Goal: Information Seeking & Learning: Learn about a topic

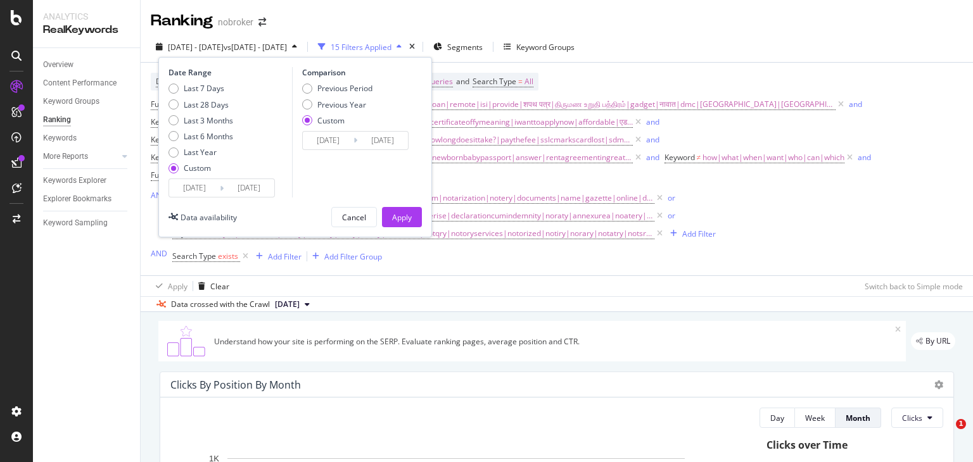
click at [216, 179] on input "[DATE]" at bounding box center [194, 188] width 51 height 18
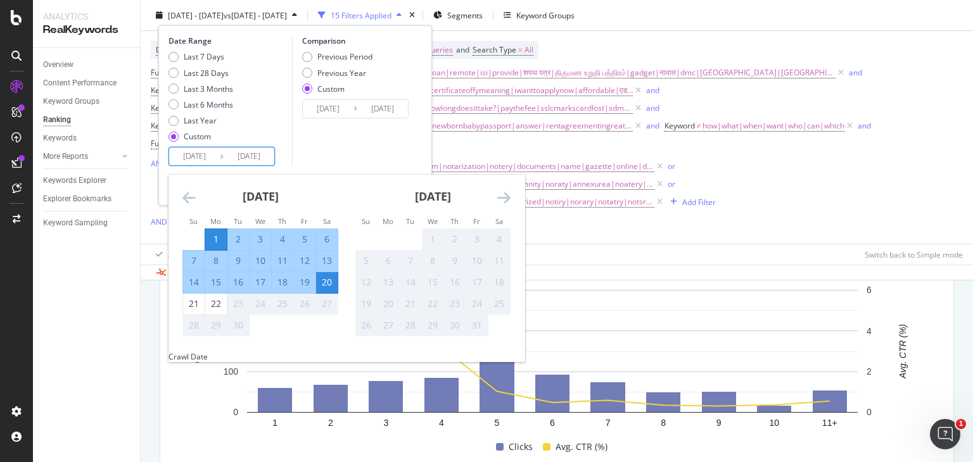
click at [200, 157] on input "[DATE]" at bounding box center [194, 157] width 51 height 18
click at [216, 281] on div "15" at bounding box center [216, 282] width 22 height 13
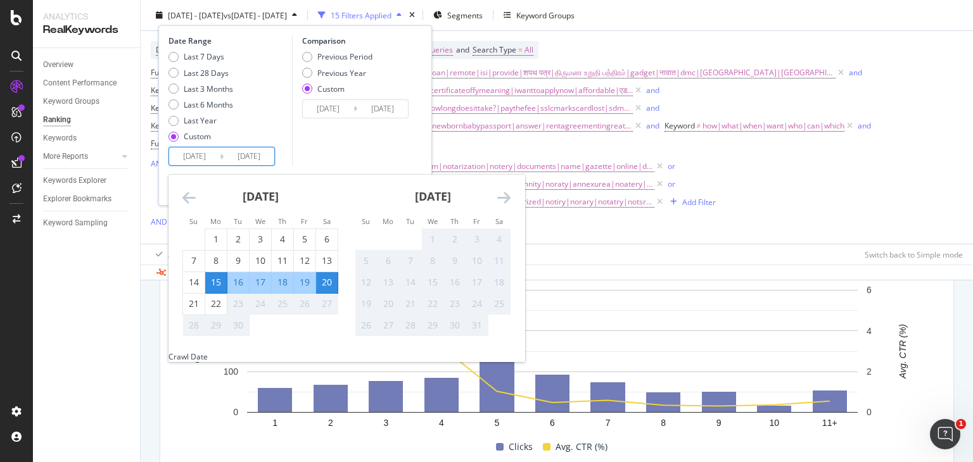
type input "[DATE]"
click at [256, 279] on div "17" at bounding box center [260, 282] width 22 height 13
type input "2025/09/17"
click at [194, 159] on input "2025/09/15" at bounding box center [194, 157] width 51 height 18
click at [258, 280] on div "17" at bounding box center [260, 282] width 22 height 13
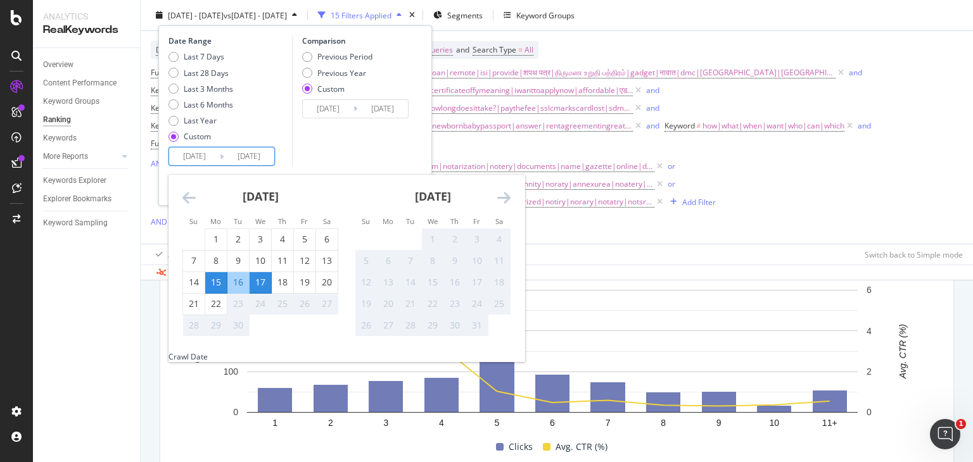
type input "2025/09/17"
click at [213, 301] on div "22" at bounding box center [216, 304] width 22 height 13
click at [234, 160] on input "2025/09/22" at bounding box center [249, 157] width 51 height 18
click at [284, 276] on div "18" at bounding box center [283, 282] width 22 height 13
type input "2025/09/18"
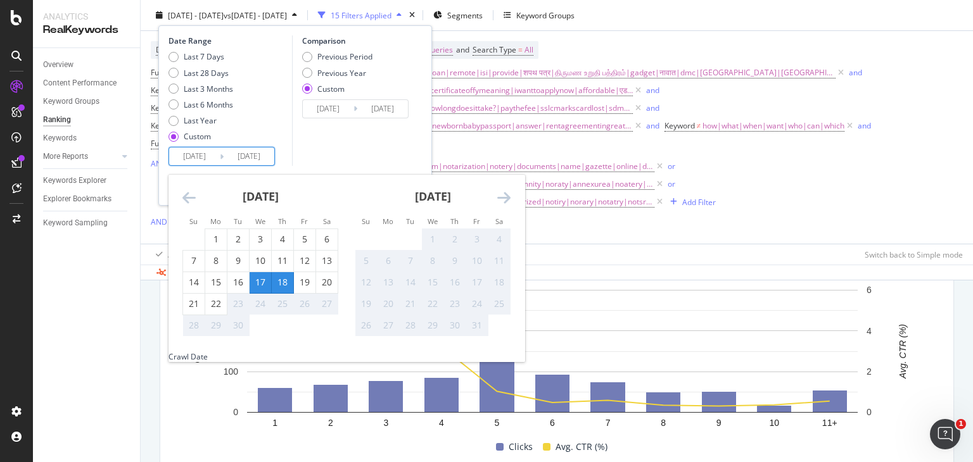
click at [203, 155] on input "2025/09/17" at bounding box center [194, 157] width 51 height 18
click at [284, 276] on div "18" at bounding box center [283, 282] width 22 height 13
type input "2025/09/18"
click at [212, 305] on div "22" at bounding box center [216, 304] width 22 height 13
type input "2025/09/22"
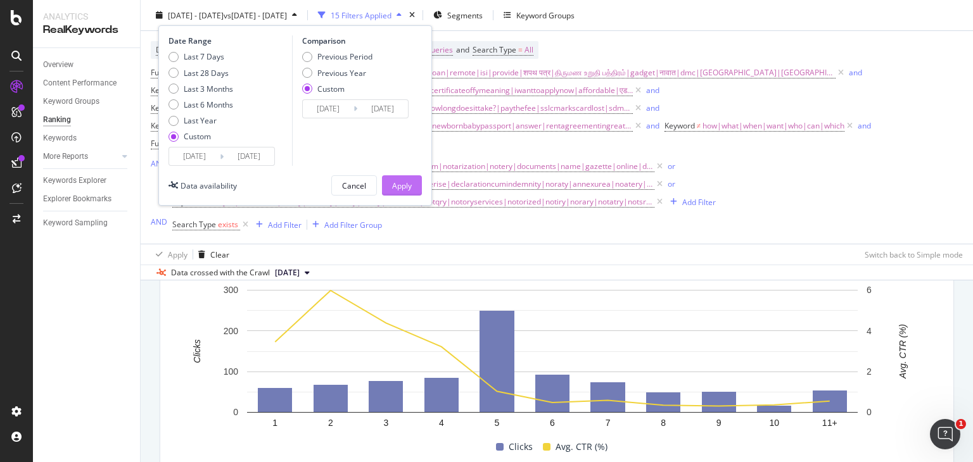
click at [408, 180] on div "Apply" at bounding box center [402, 185] width 20 height 11
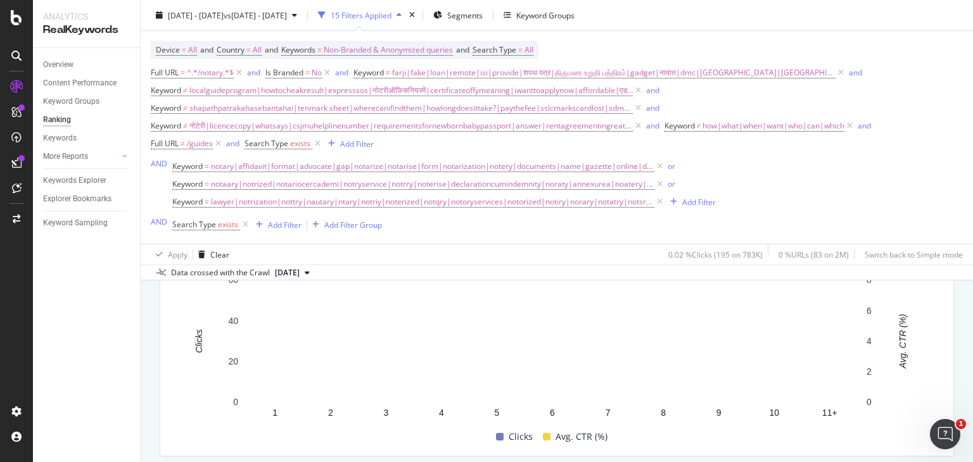
scroll to position [1414, 0]
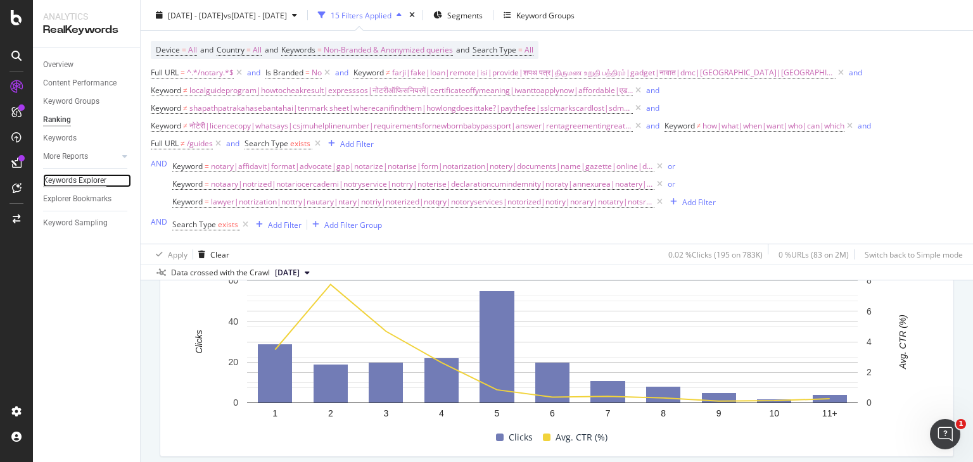
click at [73, 177] on div "Keywords Explorer" at bounding box center [74, 180] width 63 height 13
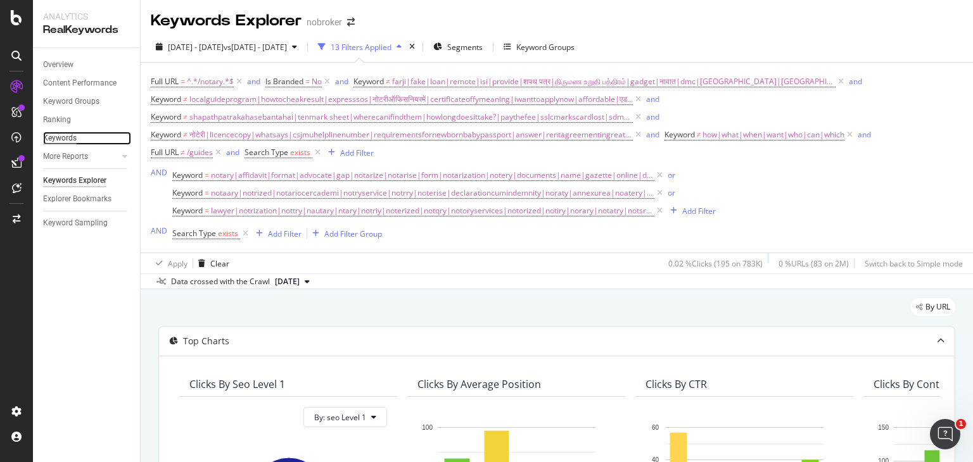
click at [60, 141] on div "Keywords" at bounding box center [60, 138] width 34 height 13
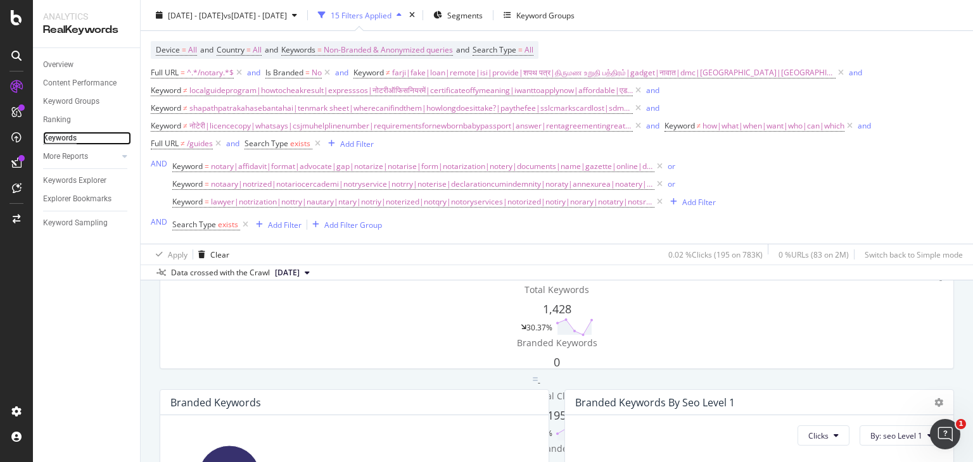
scroll to position [105, 0]
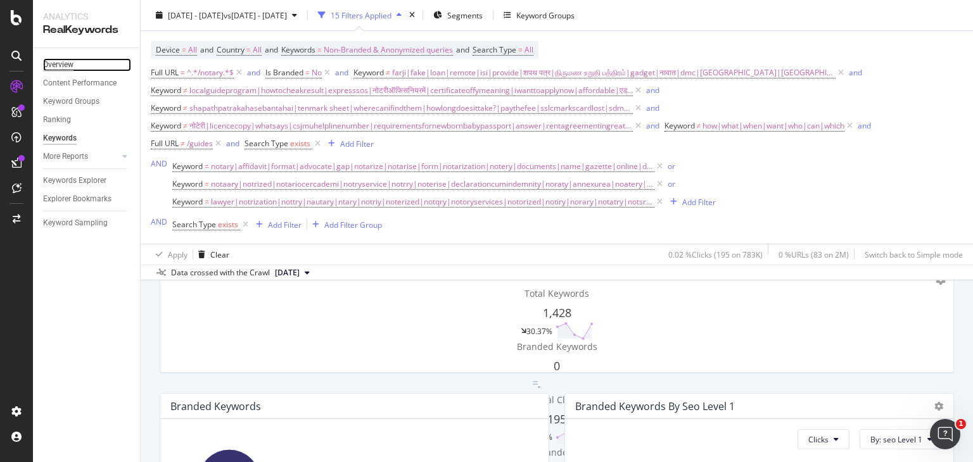
click at [65, 61] on div "Overview" at bounding box center [58, 64] width 30 height 13
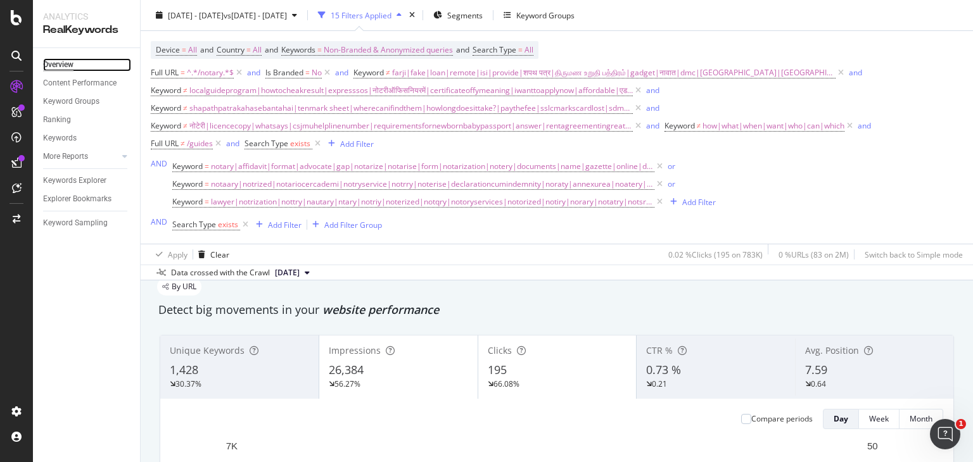
scroll to position [33, 0]
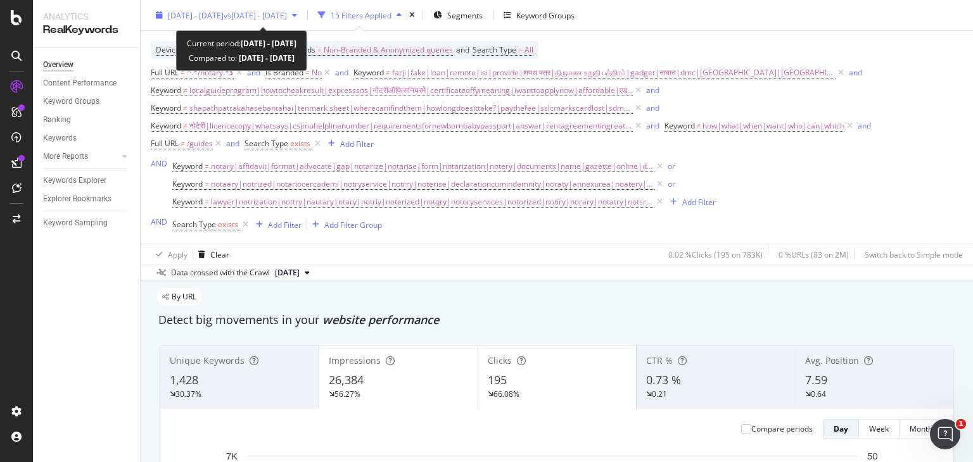
click at [287, 13] on span "vs 2025 Aug. 1st - Aug. 13th" at bounding box center [255, 14] width 63 height 11
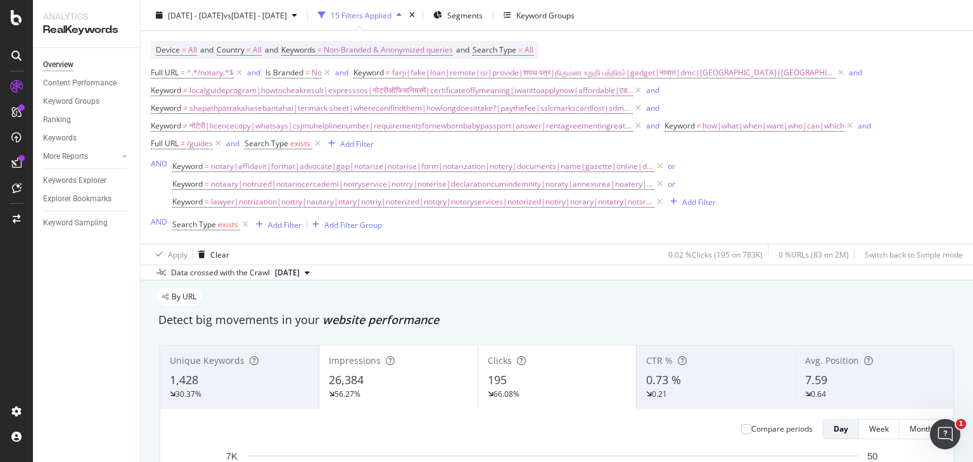
click at [793, 186] on div "Keyword = notary|affidavit|format|advocate|gap|notarize|notarise|form|notarizat…" at bounding box center [567, 184] width 790 height 53
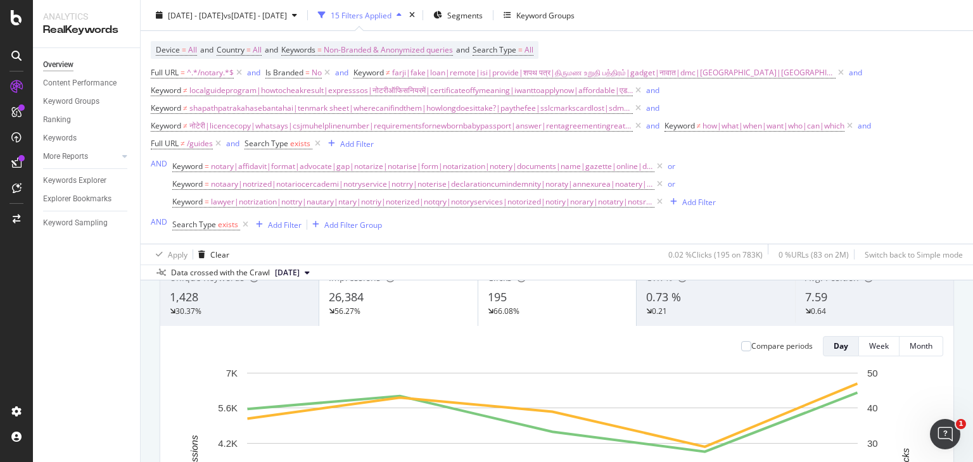
scroll to position [115, 0]
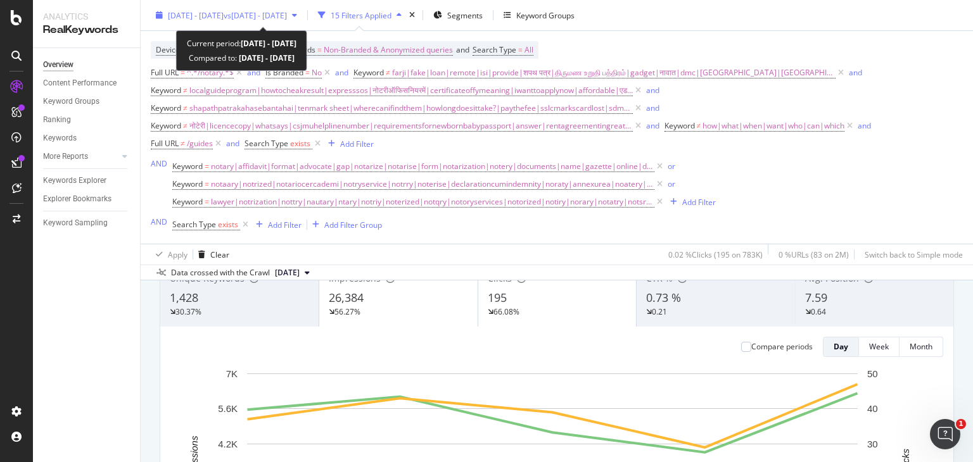
click at [224, 18] on span "2025 Sep. 18th - Sep. 22nd" at bounding box center [196, 14] width 56 height 11
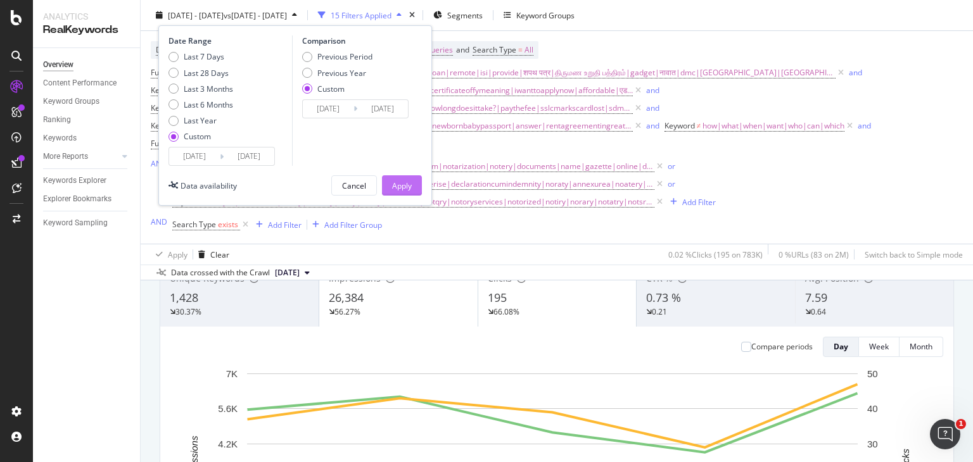
click at [400, 191] on div "Apply" at bounding box center [402, 185] width 20 height 19
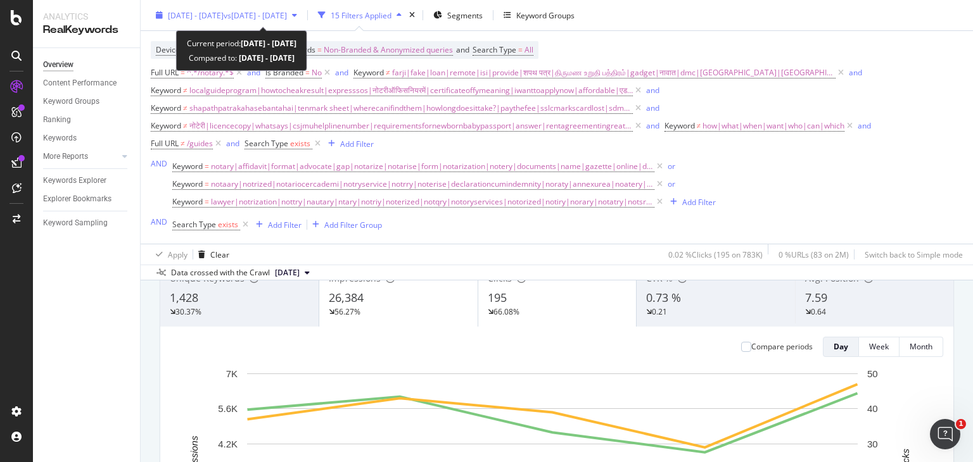
click at [224, 10] on span "2025 Sep. 18th - Sep. 22nd" at bounding box center [196, 14] width 56 height 11
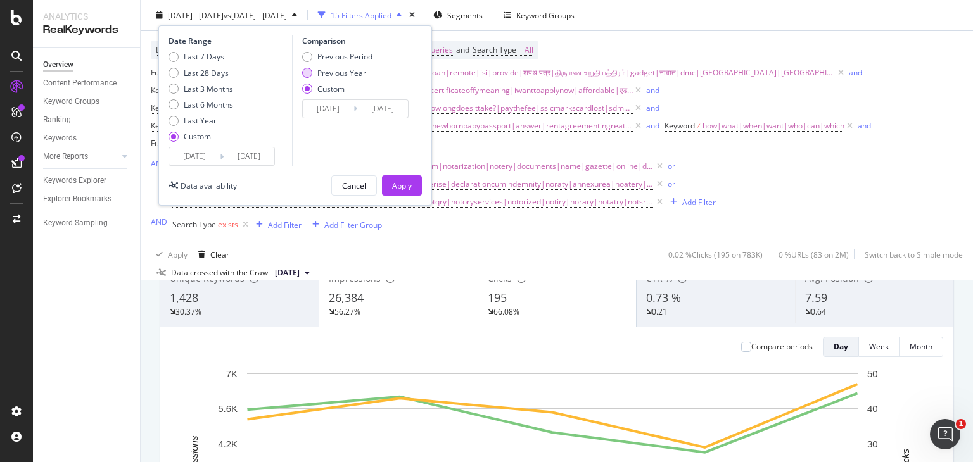
click at [311, 73] on div "Previous Year" at bounding box center [307, 73] width 10 height 10
type input "2024/09/19"
type input "2024/09/23"
click at [318, 55] on div "Previous Period" at bounding box center [344, 56] width 55 height 11
type input "2025/09/13"
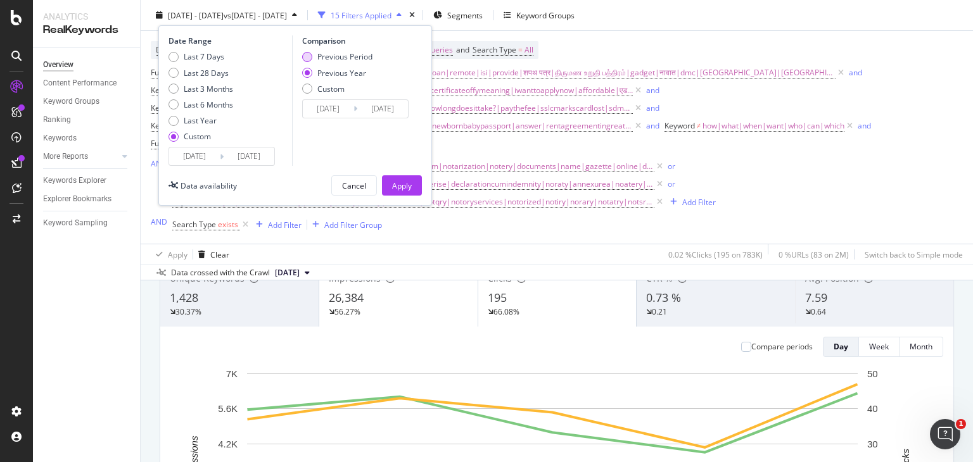
type input "2025/09/17"
click at [395, 180] on div "Apply" at bounding box center [402, 185] width 20 height 11
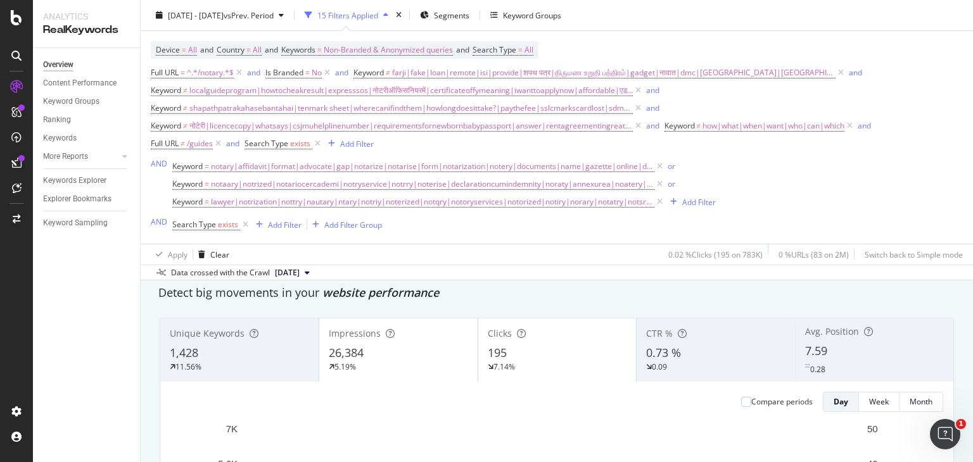
scroll to position [60, 0]
click at [741, 393] on div "Compare periods" at bounding box center [777, 403] width 72 height 20
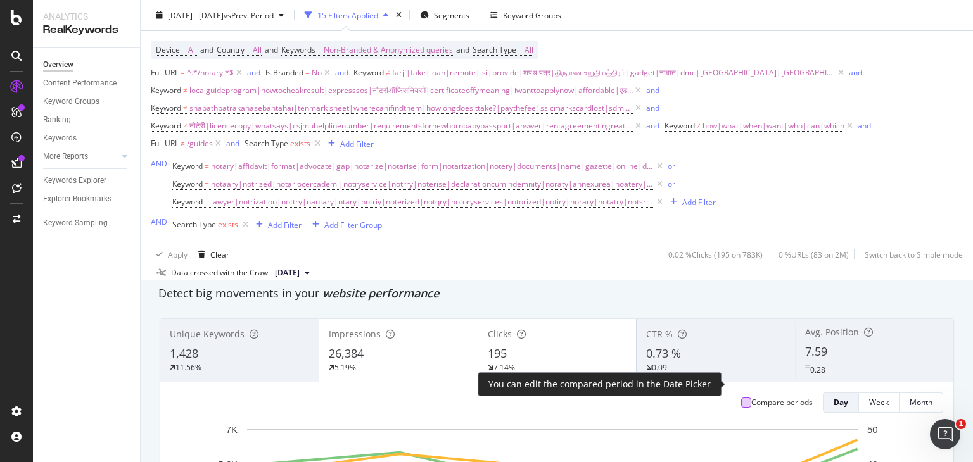
click at [741, 398] on div at bounding box center [746, 403] width 10 height 10
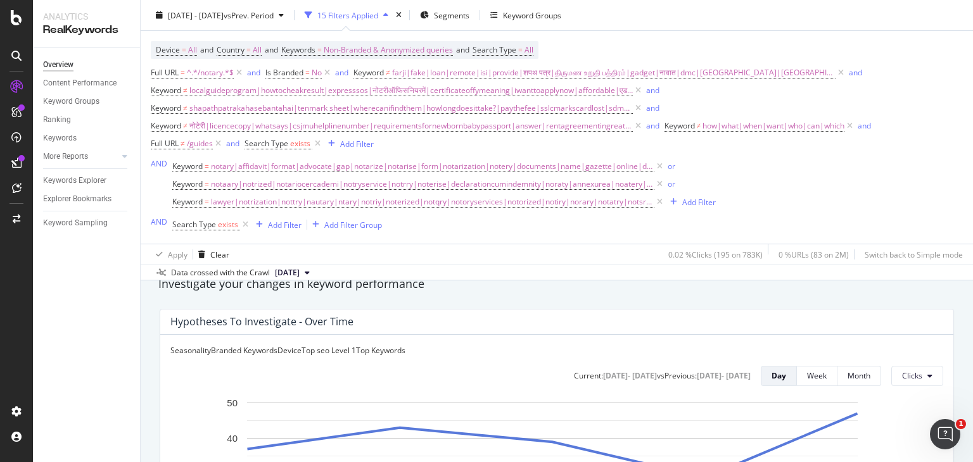
scroll to position [476, 0]
click at [847, 375] on div "Month" at bounding box center [858, 377] width 23 height 11
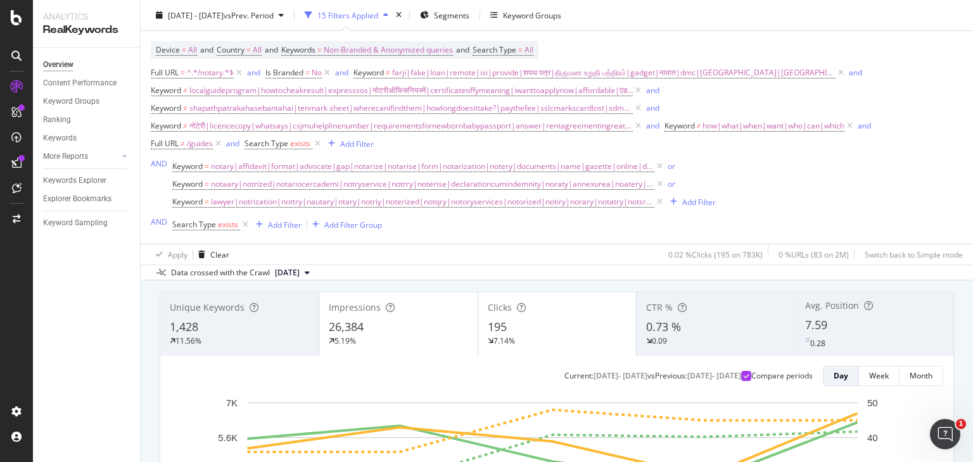
scroll to position [25, 0]
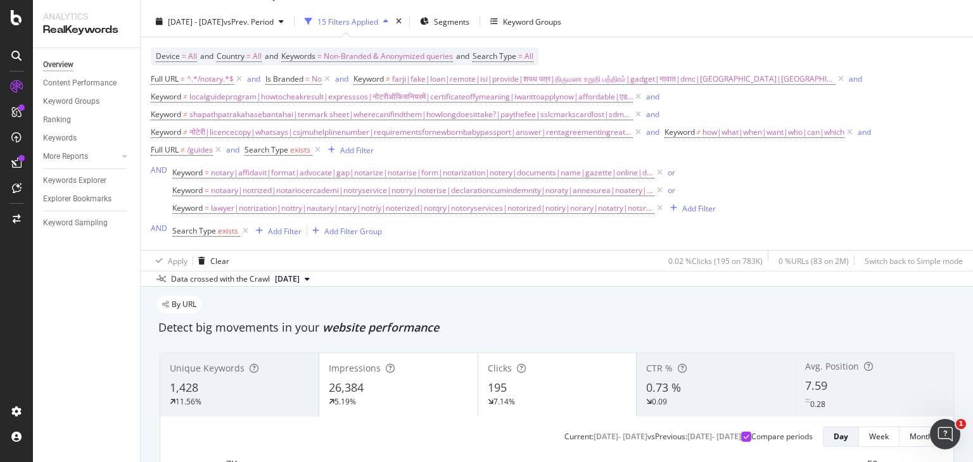
click at [679, 359] on div "CTR % 0.73 % 0.09" at bounding box center [715, 384] width 158 height 57
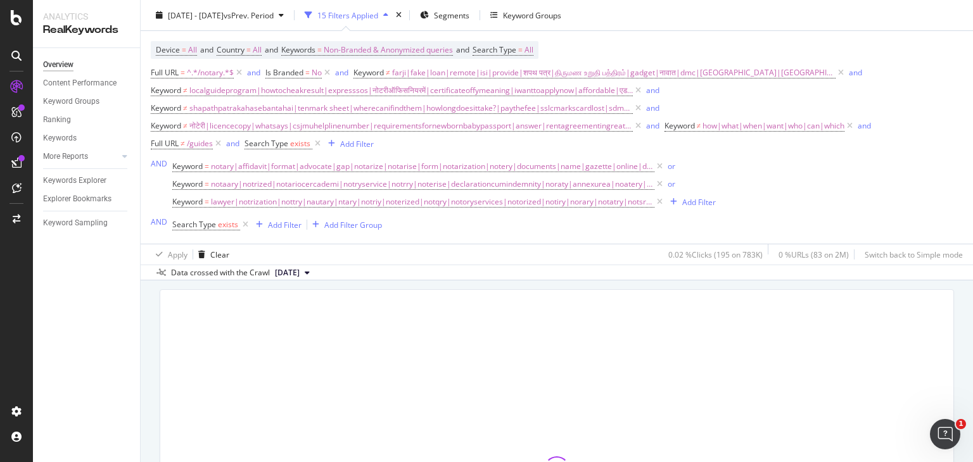
scroll to position [89, 0]
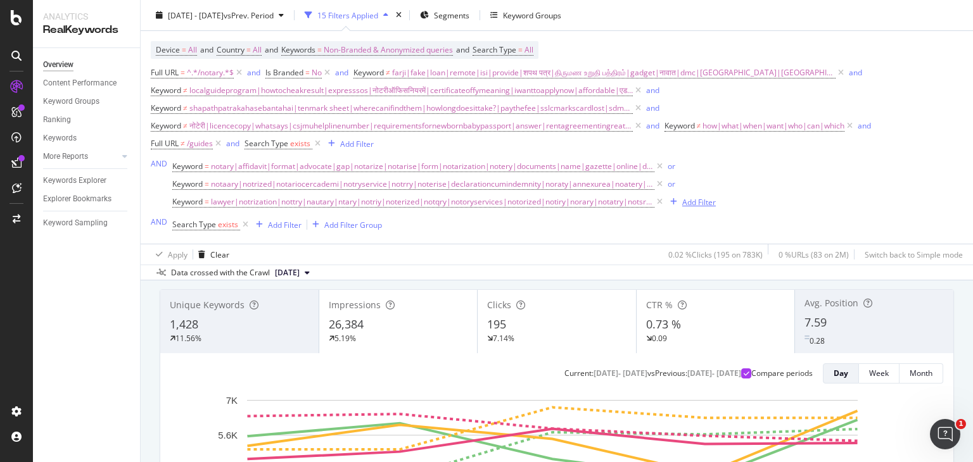
click at [689, 205] on div "Add Filter" at bounding box center [699, 201] width 34 height 11
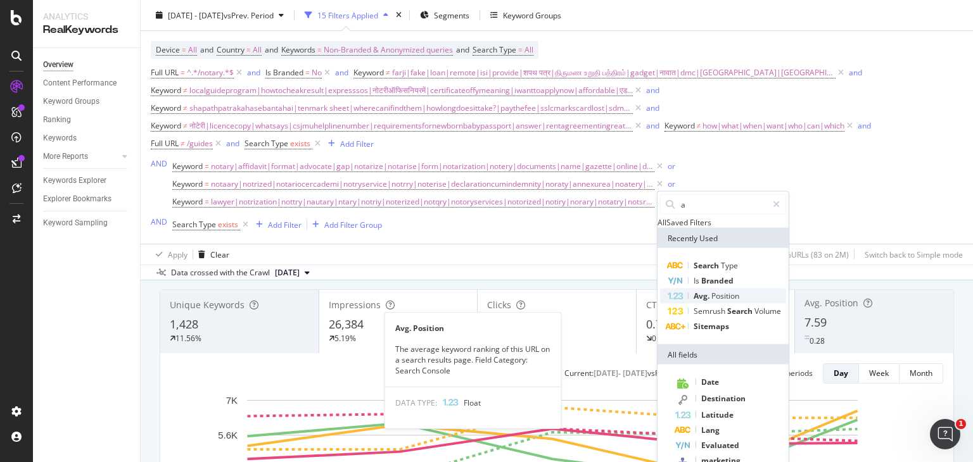
type input "a"
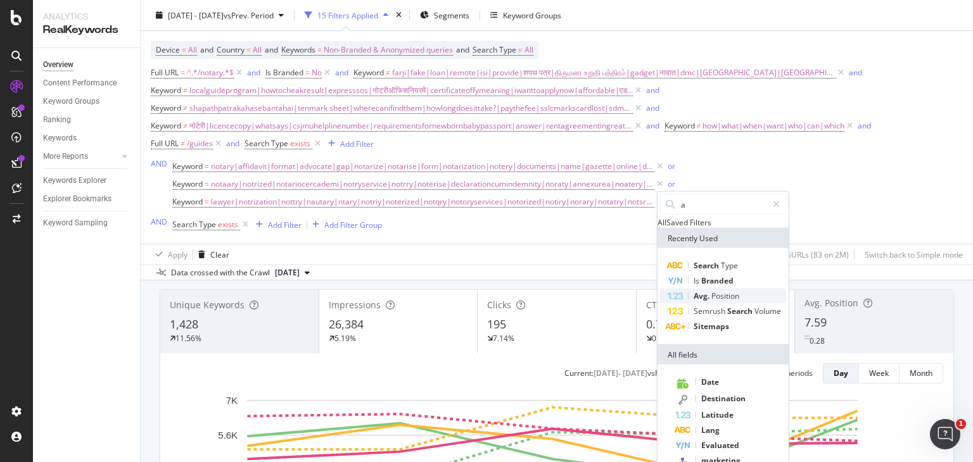
click at [721, 301] on span "Position" at bounding box center [725, 296] width 28 height 11
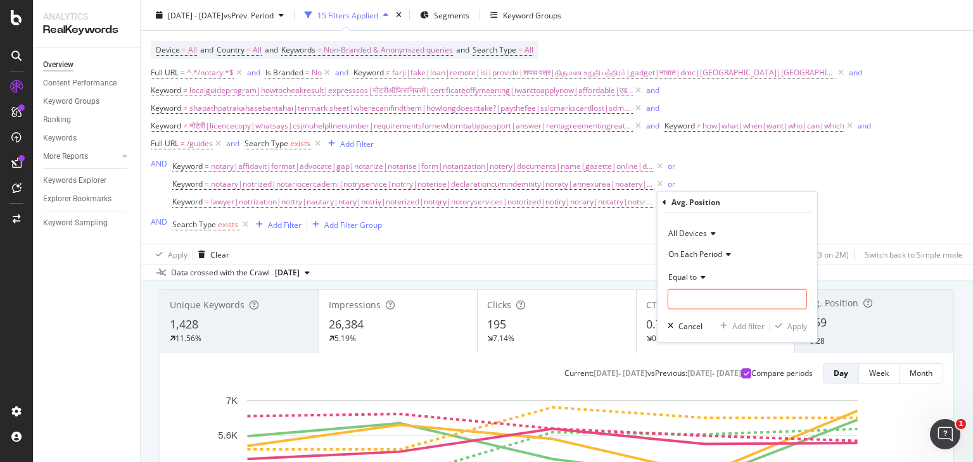
click at [709, 248] on span "On Each Period" at bounding box center [695, 253] width 54 height 11
click at [702, 234] on span "All Devices" at bounding box center [687, 233] width 39 height 11
click at [648, 246] on div "Apply Clear 0.02 % Clicks ( 195 on 783K ) 0 % URLs ( 83 on 2M ) Switch back to …" at bounding box center [557, 254] width 832 height 21
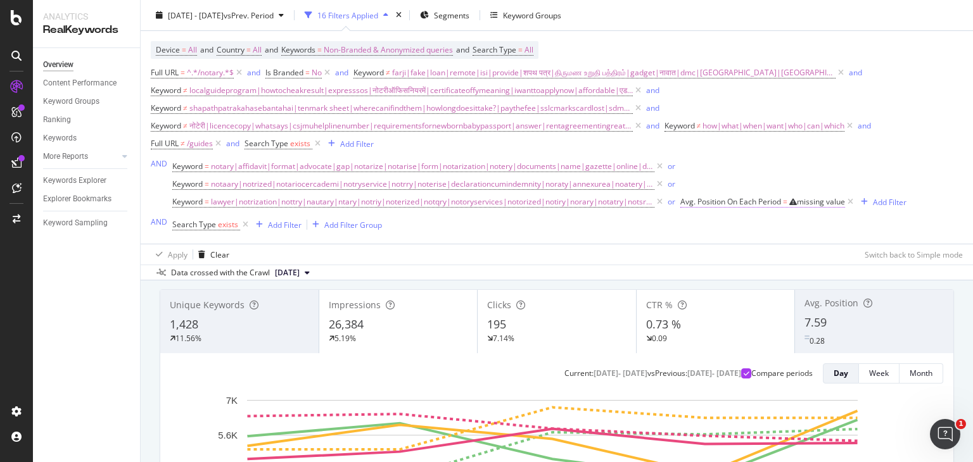
click at [797, 203] on div "missing value" at bounding box center [821, 201] width 48 height 11
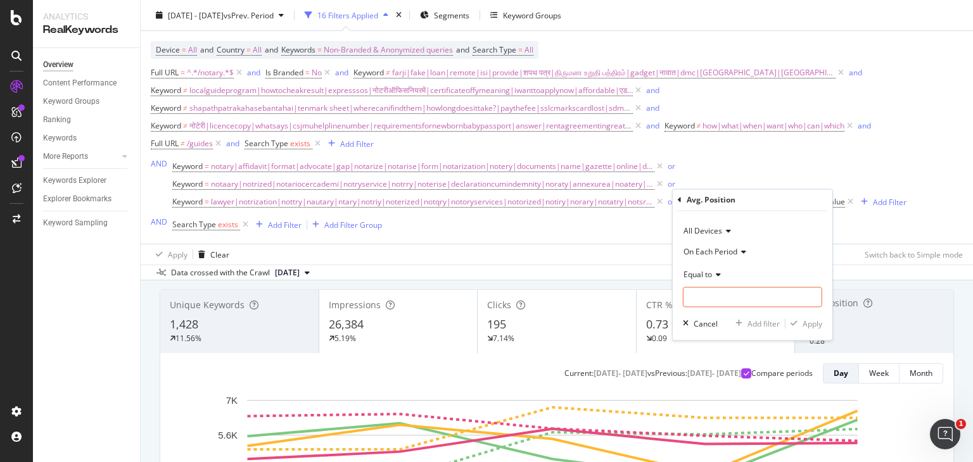
click at [723, 248] on span "On Each Period" at bounding box center [710, 251] width 54 height 11
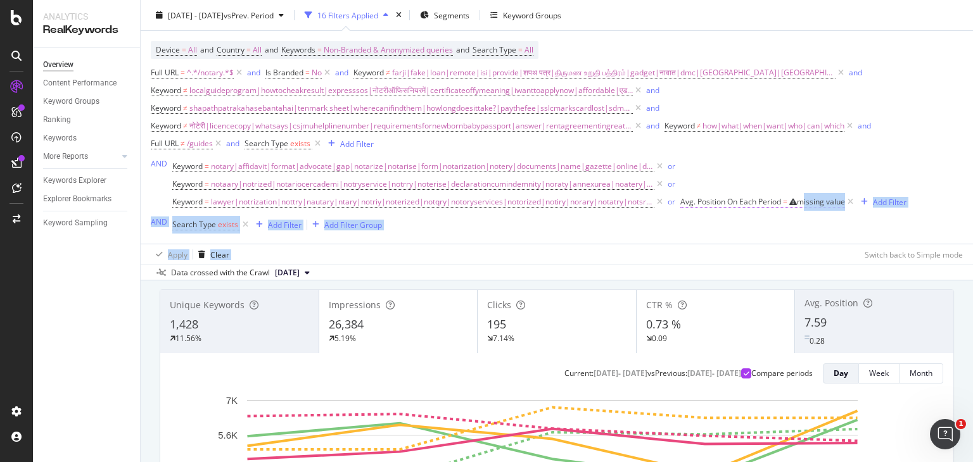
drag, startPoint x: 643, startPoint y: 253, endPoint x: 797, endPoint y: 206, distance: 160.2
click at [797, 206] on div "Device = All and Country = All and Keywords = Non-Branded & Anonymized queries …" at bounding box center [557, 148] width 812 height 234
click at [797, 206] on div "missing value" at bounding box center [821, 201] width 48 height 11
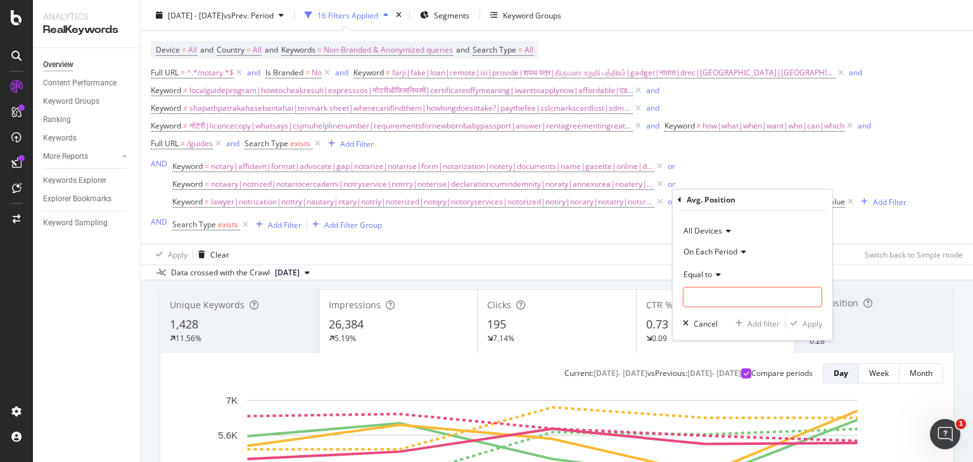
click at [704, 274] on span "Equal to" at bounding box center [697, 274] width 28 height 11
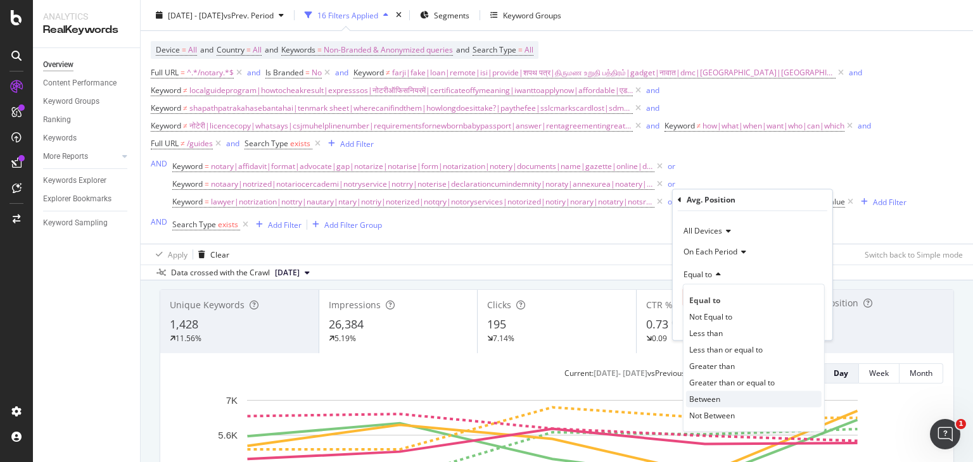
click at [707, 402] on span "Between" at bounding box center [704, 399] width 31 height 11
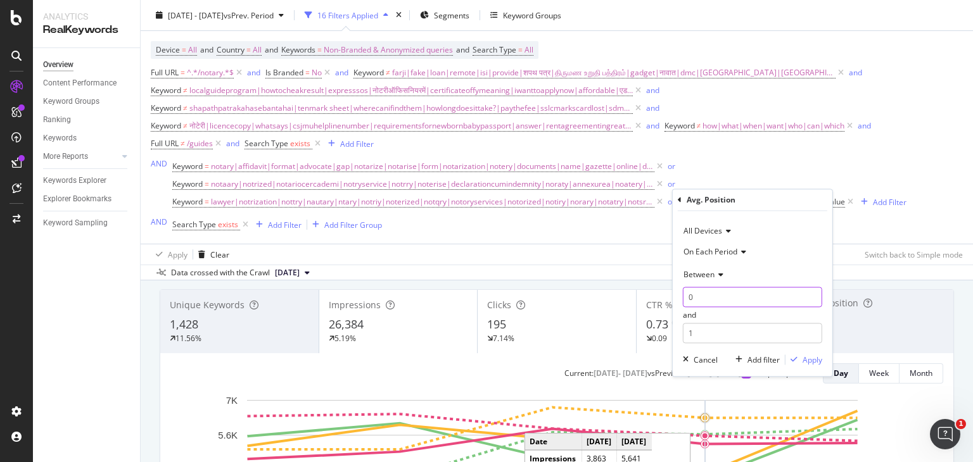
click at [714, 293] on input "0" at bounding box center [752, 297] width 139 height 20
type input "3.5"
click at [696, 335] on input "1" at bounding box center [752, 334] width 139 height 20
type input "7.5"
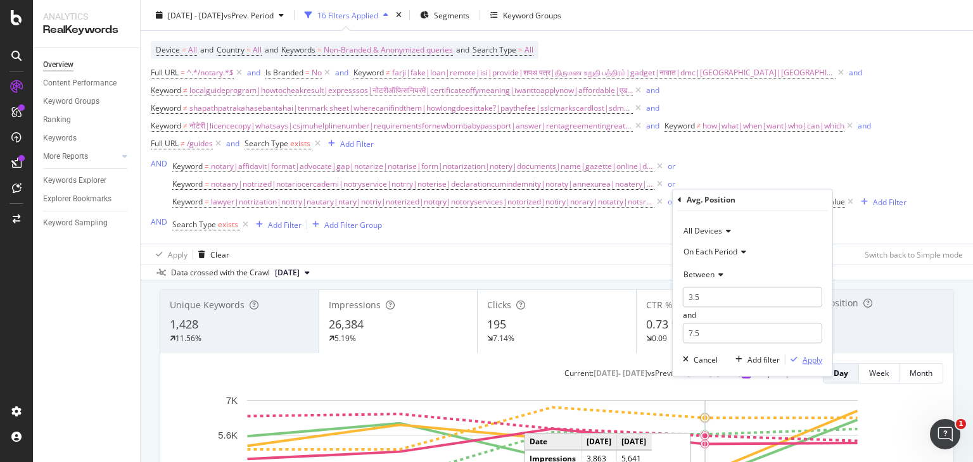
click at [803, 355] on div "Apply" at bounding box center [812, 360] width 20 height 11
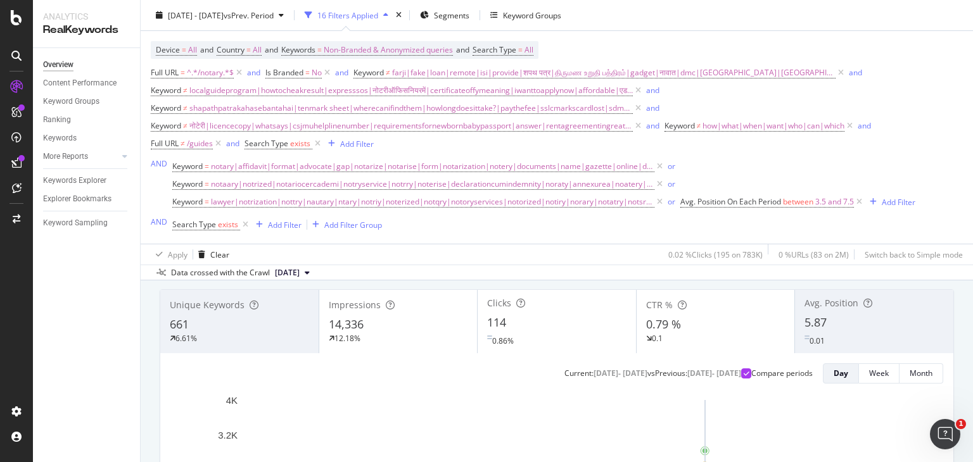
scroll to position [86, 0]
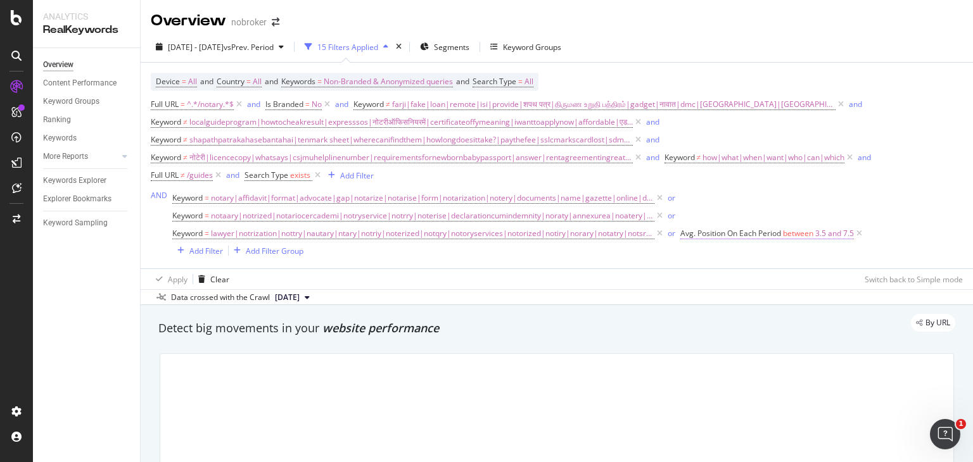
click at [815, 231] on span "3.5 and 7.5" at bounding box center [834, 234] width 39 height 18
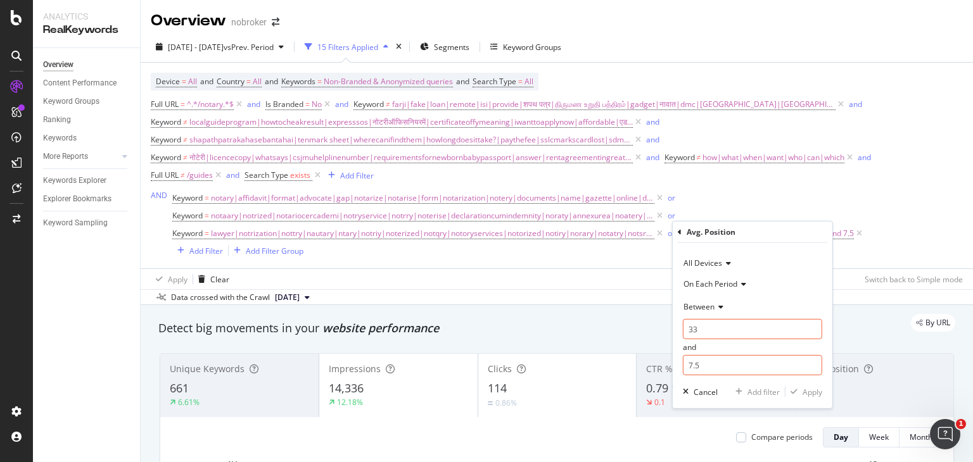
type input "3"
type input "7.6"
click at [707, 301] on span "Between" at bounding box center [698, 306] width 31 height 11
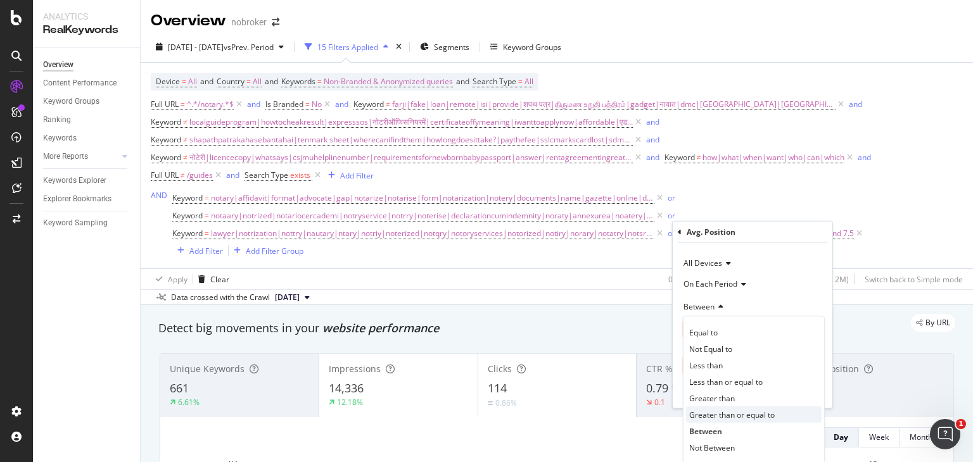
click at [734, 406] on div "Greater than or equal to" at bounding box center [753, 414] width 135 height 16
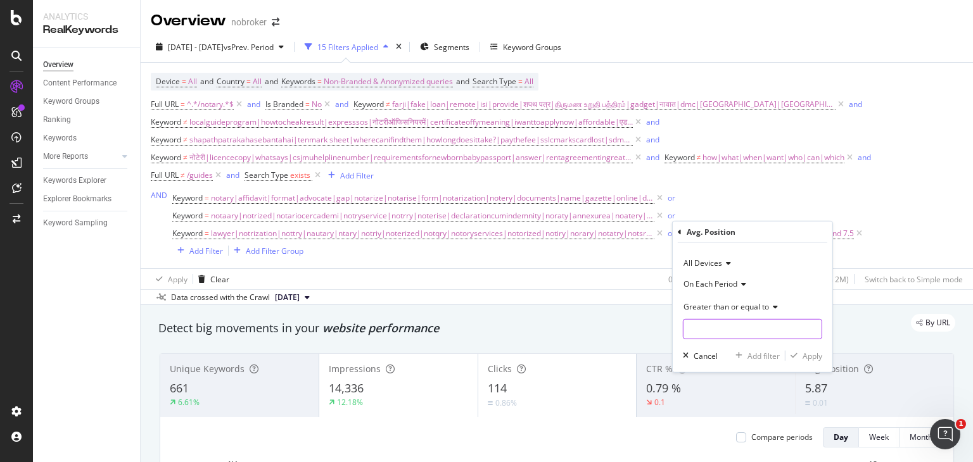
click at [702, 332] on input "number" at bounding box center [752, 329] width 139 height 20
type input "7.6"
click at [803, 350] on div "Apply" at bounding box center [812, 355] width 20 height 11
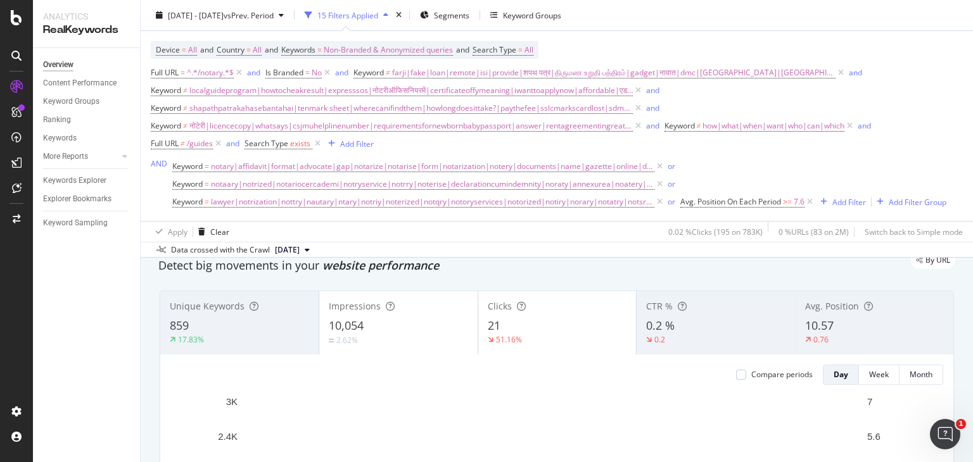
scroll to position [50, 0]
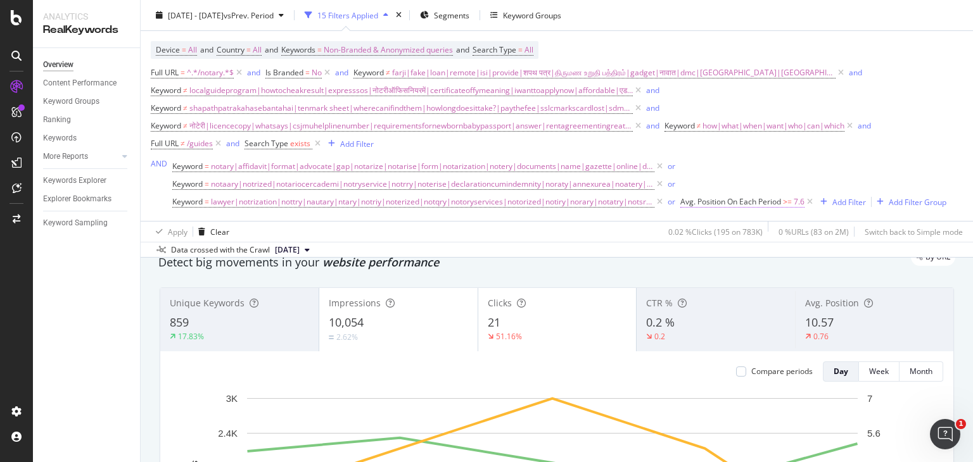
click at [752, 196] on span "Avg. Position On Each Period" at bounding box center [730, 201] width 101 height 11
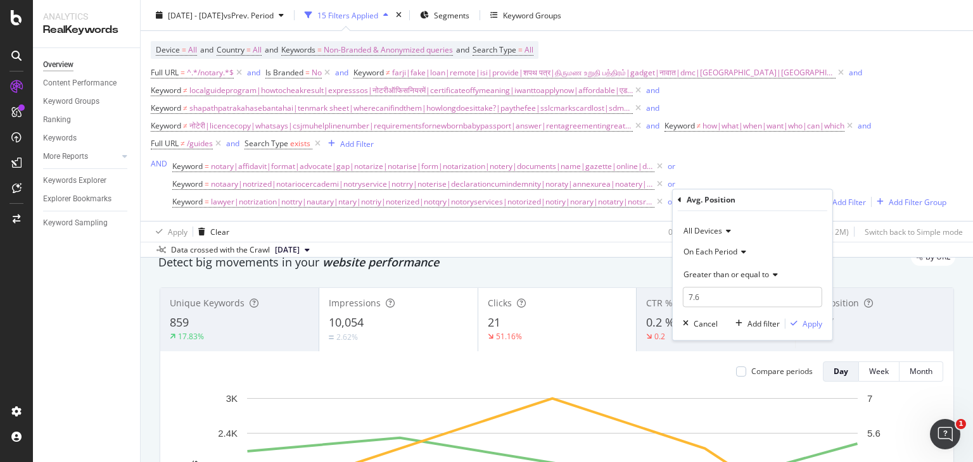
click at [734, 270] on span "Greater than or equal to" at bounding box center [725, 274] width 85 height 11
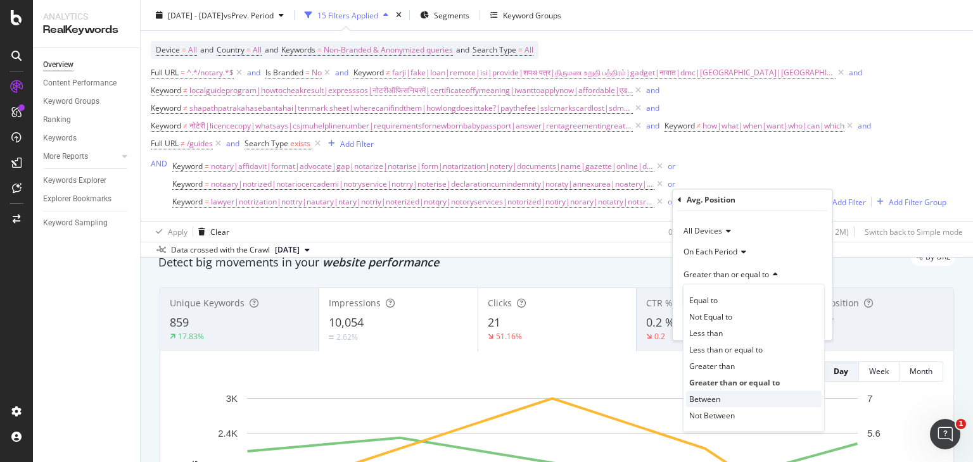
click at [711, 399] on span "Between" at bounding box center [704, 399] width 31 height 11
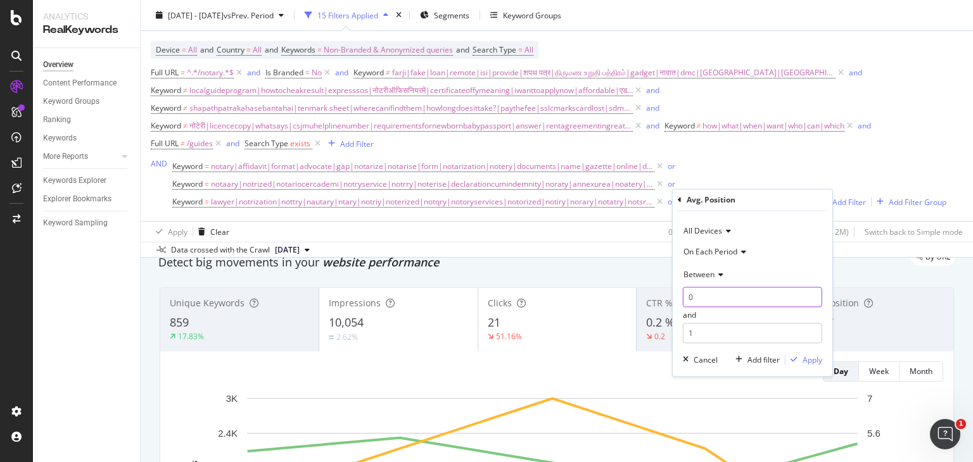
click at [700, 305] on input "0" at bounding box center [752, 297] width 139 height 20
type input "1"
click at [722, 332] on input "1" at bounding box center [752, 334] width 139 height 20
type input "3.5"
click at [811, 355] on div "Apply" at bounding box center [812, 360] width 20 height 11
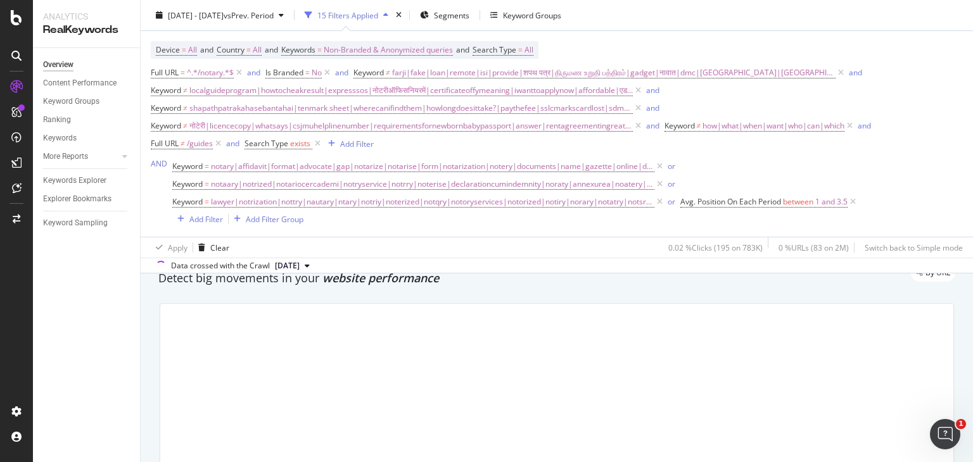
scroll to position [66, 0]
